Goal: Book appointment/travel/reservation

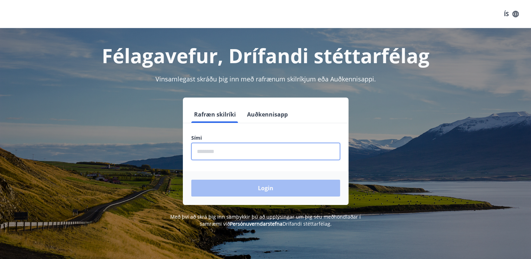
click at [240, 157] on input "phone" at bounding box center [265, 151] width 149 height 17
type input "********"
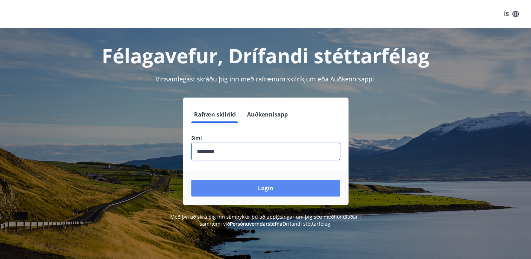
click at [191, 180] on button "Login" at bounding box center [265, 188] width 149 height 17
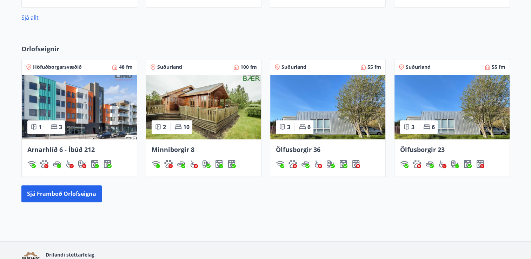
scroll to position [396, 0]
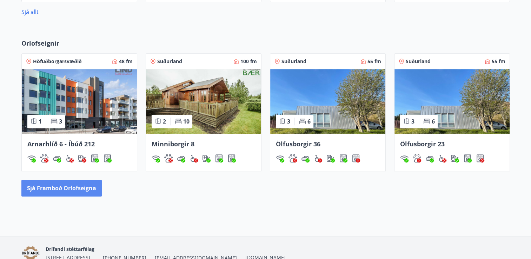
click at [52, 191] on button "Sjá framboð orlofseigna" at bounding box center [61, 188] width 80 height 17
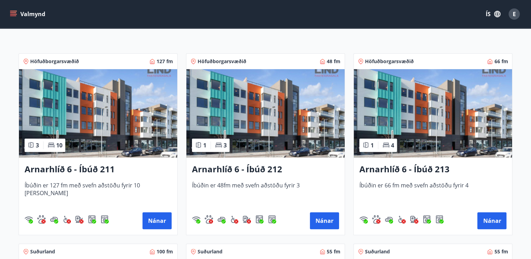
scroll to position [122, 0]
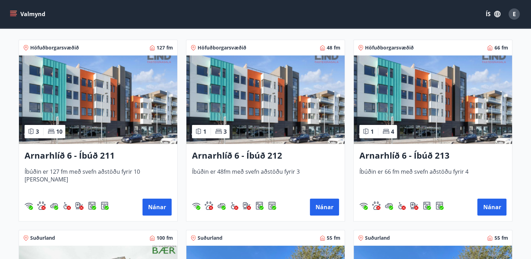
click at [267, 103] on img at bounding box center [266, 99] width 158 height 89
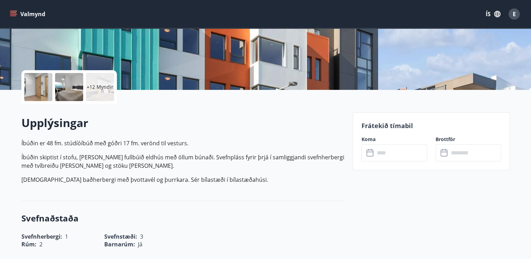
scroll to position [126, 0]
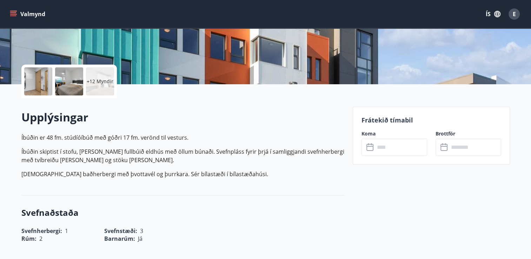
click at [384, 148] on input "text" at bounding box center [401, 147] width 52 height 17
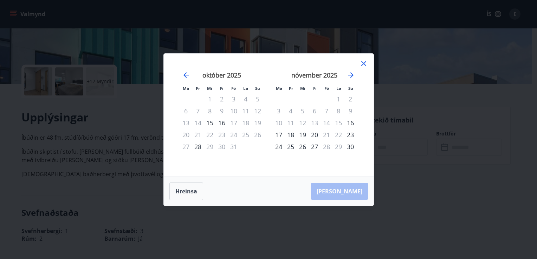
click at [361, 64] on icon at bounding box center [363, 63] width 8 height 8
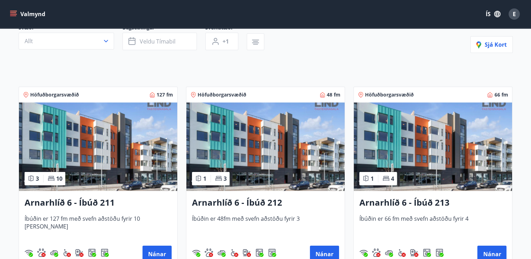
scroll to position [76, 0]
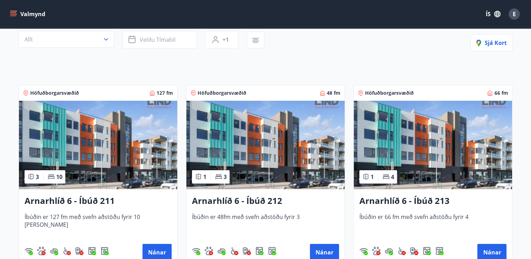
click at [457, 173] on img at bounding box center [433, 145] width 158 height 89
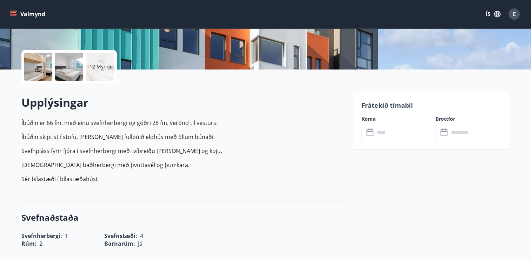
scroll to position [138, 0]
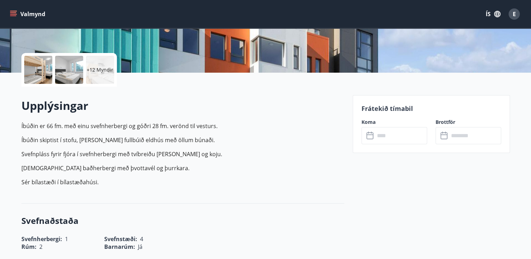
click at [392, 133] on input "text" at bounding box center [401, 135] width 52 height 17
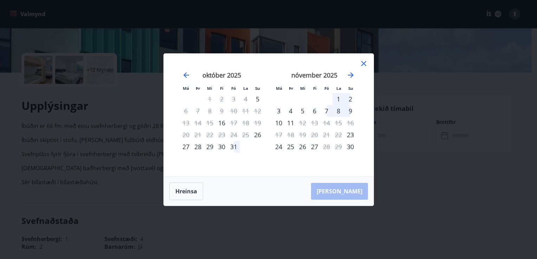
click at [365, 63] on icon at bounding box center [363, 63] width 8 height 8
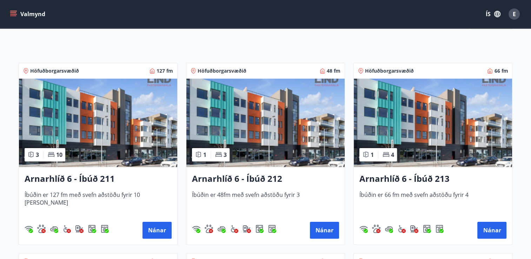
scroll to position [99, 0]
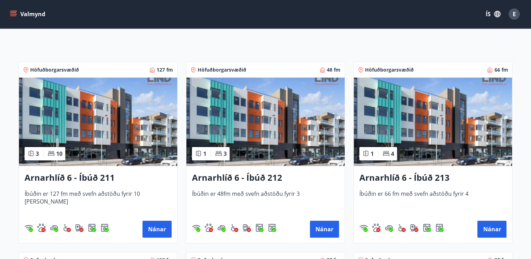
click at [99, 136] on img at bounding box center [98, 122] width 158 height 89
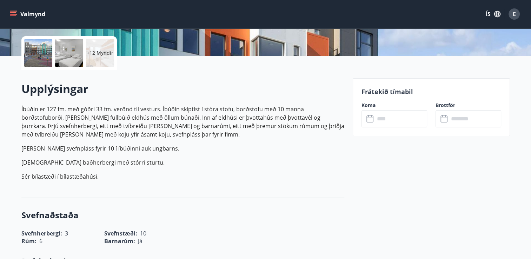
scroll to position [156, 0]
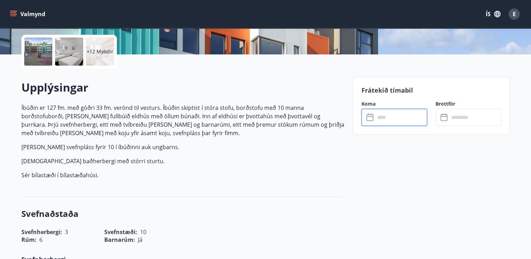
click at [384, 119] on input "text" at bounding box center [401, 117] width 52 height 17
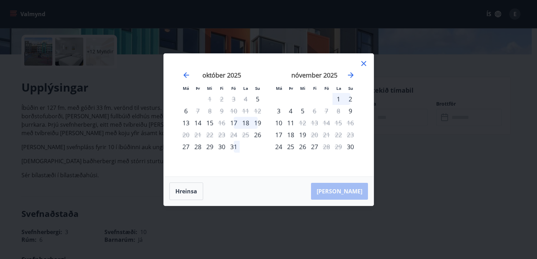
click at [364, 63] on icon at bounding box center [363, 63] width 8 height 8
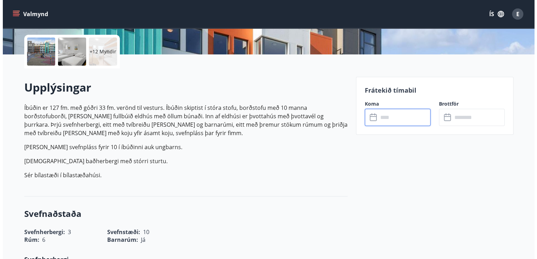
scroll to position [0, 0]
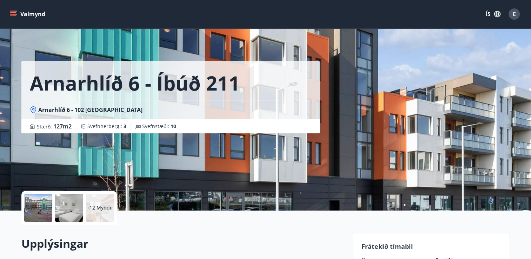
click at [516, 14] on span "E" at bounding box center [514, 14] width 3 height 8
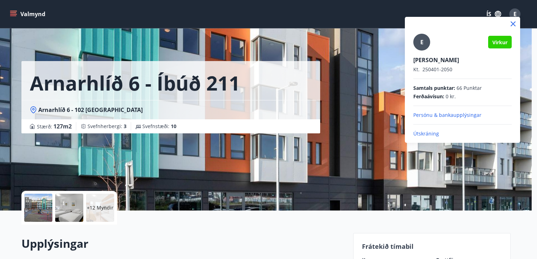
click at [428, 132] on p "Útskráning" at bounding box center [462, 133] width 98 height 7
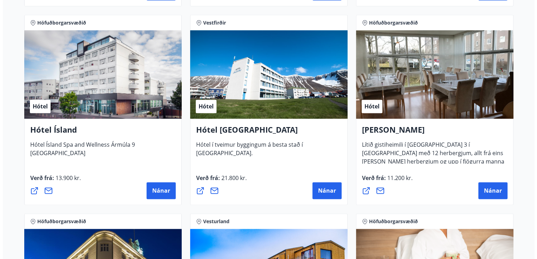
scroll to position [946, 0]
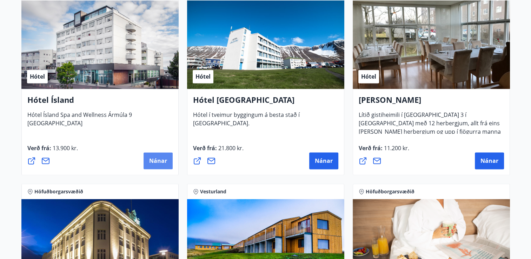
click at [151, 156] on button "Nánar" at bounding box center [158, 160] width 29 height 17
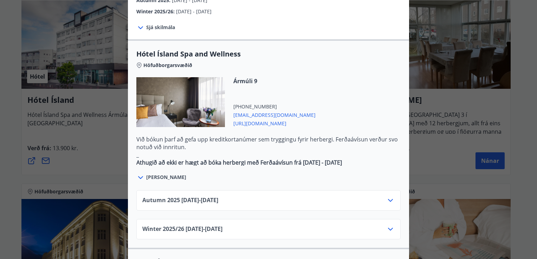
scroll to position [361, 0]
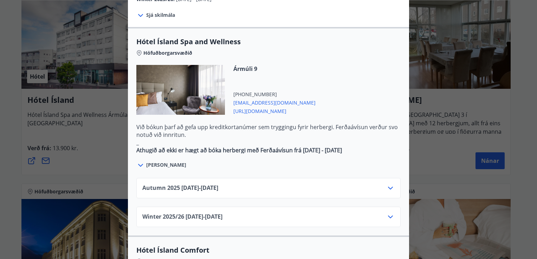
click at [386, 184] on icon at bounding box center [390, 188] width 8 height 8
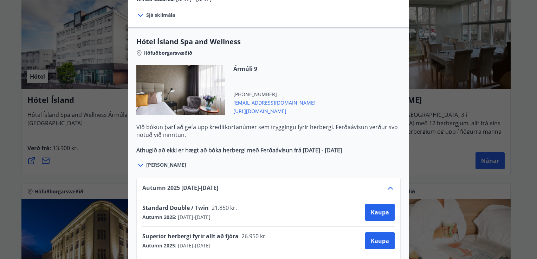
click at [389, 184] on icon at bounding box center [390, 188] width 8 height 8
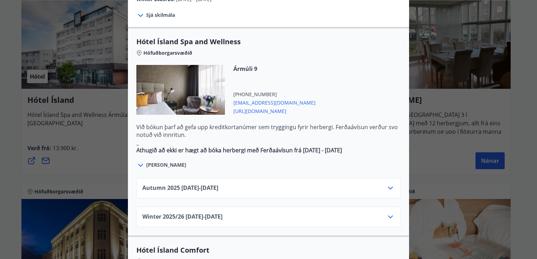
click at [386, 213] on icon at bounding box center [390, 217] width 8 height 8
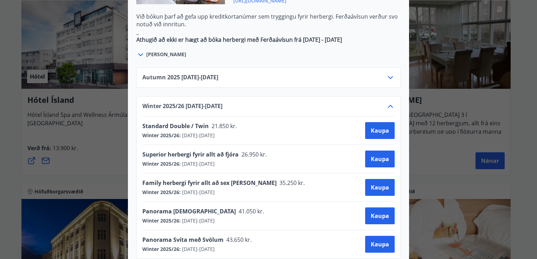
scroll to position [457, 0]
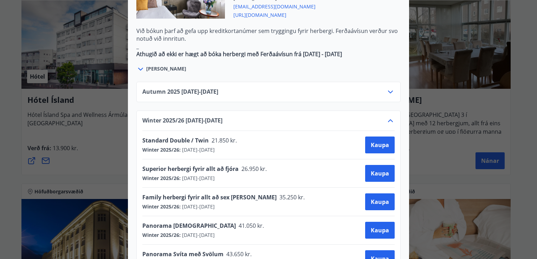
click at [388, 117] on icon at bounding box center [390, 121] width 8 height 8
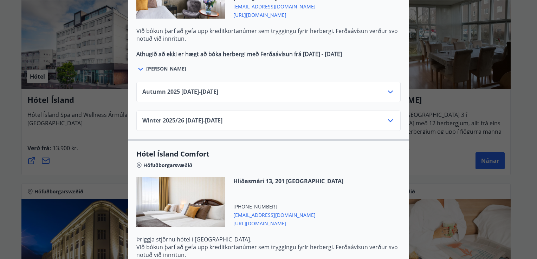
click at [388, 88] on icon at bounding box center [390, 92] width 8 height 8
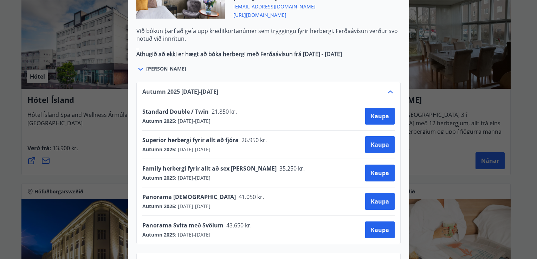
click at [388, 88] on icon at bounding box center [390, 92] width 8 height 8
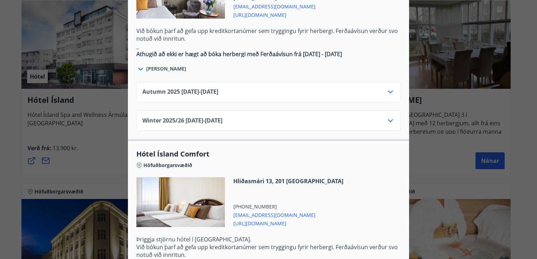
click at [390, 117] on icon at bounding box center [390, 121] width 8 height 8
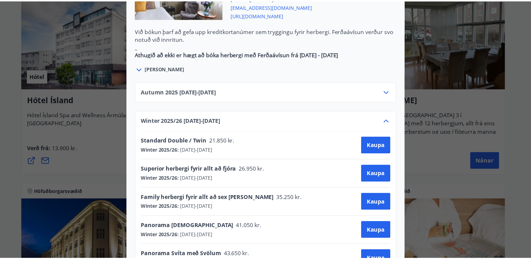
scroll to position [0, 0]
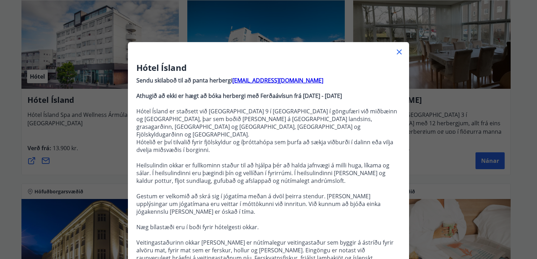
click at [395, 52] on icon at bounding box center [399, 52] width 8 height 8
